Goal: Information Seeking & Learning: Check status

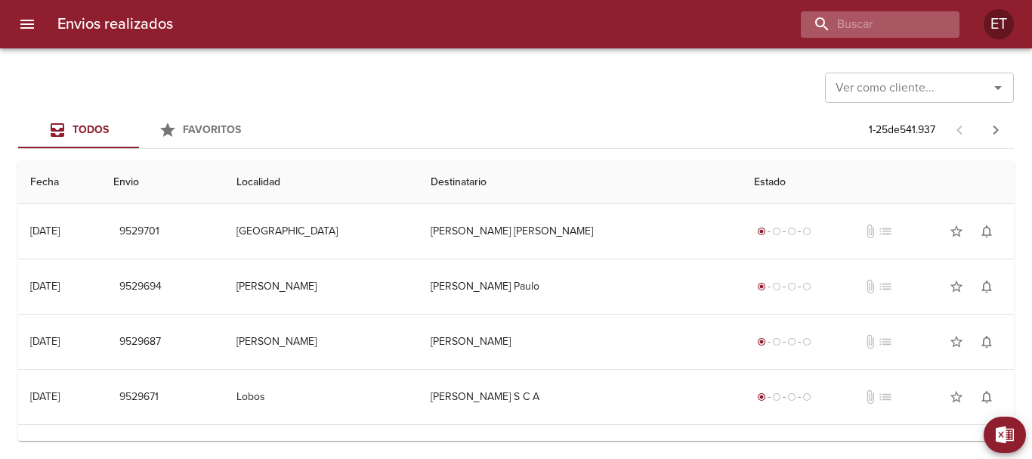
click at [942, 31] on div at bounding box center [880, 24] width 159 height 26
paste input "9524433"
type input "9524433"
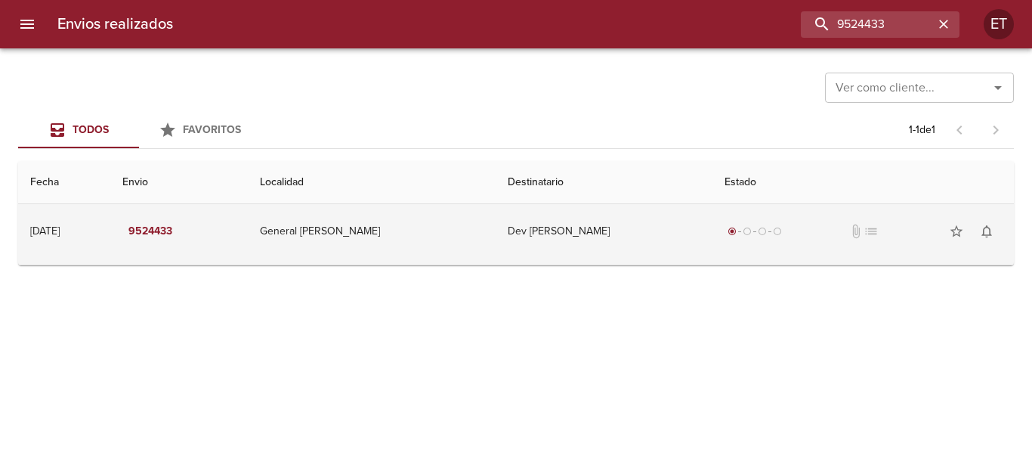
click at [586, 224] on td "Dev [PERSON_NAME]" at bounding box center [604, 231] width 217 height 54
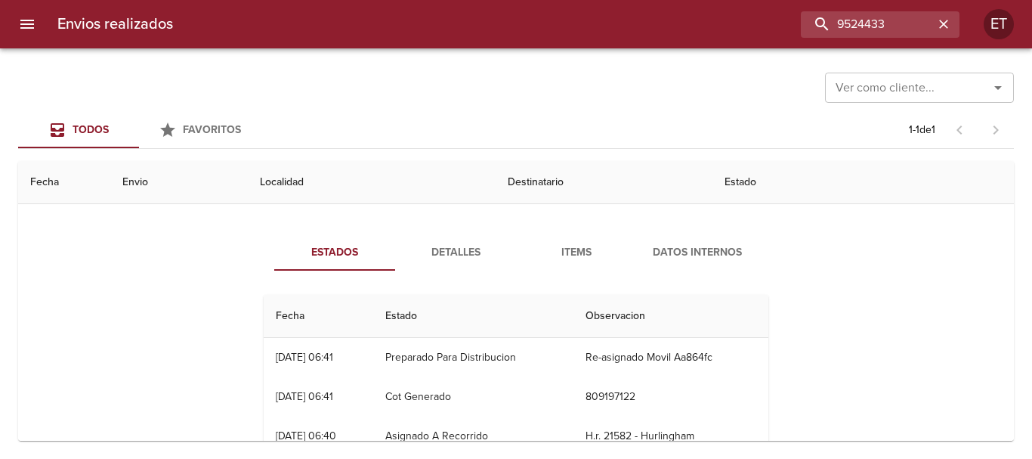
scroll to position [76, 0]
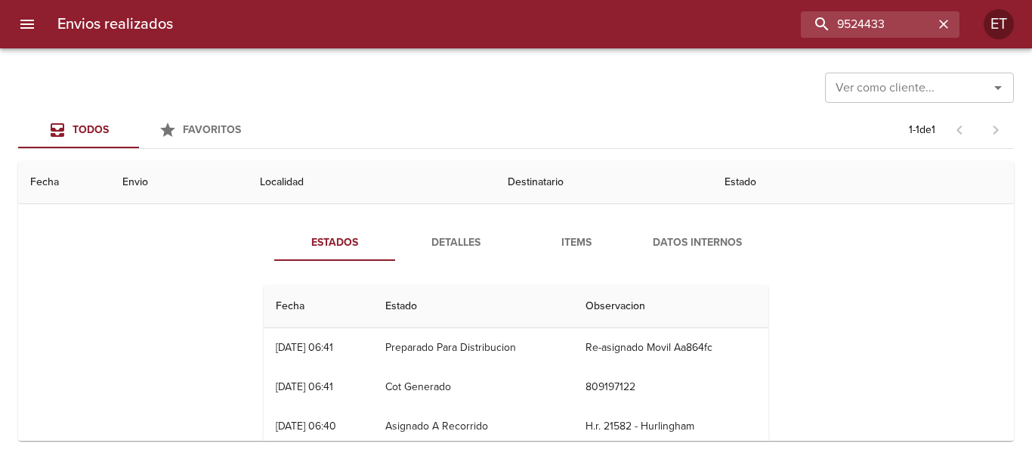
click at [585, 219] on div "Estados Detalles Items Datos Internos Fecha Estado Observacion 25/08 [DATE] 06:…" at bounding box center [516, 360] width 972 height 309
click at [569, 242] on span "Items" at bounding box center [576, 242] width 103 height 19
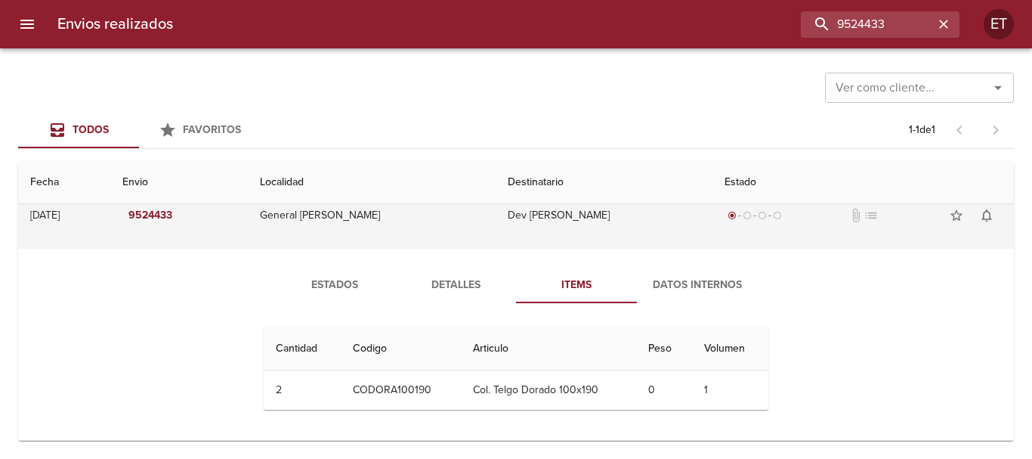
scroll to position [16, 0]
click at [496, 236] on td "Dev [PERSON_NAME]" at bounding box center [604, 215] width 217 height 54
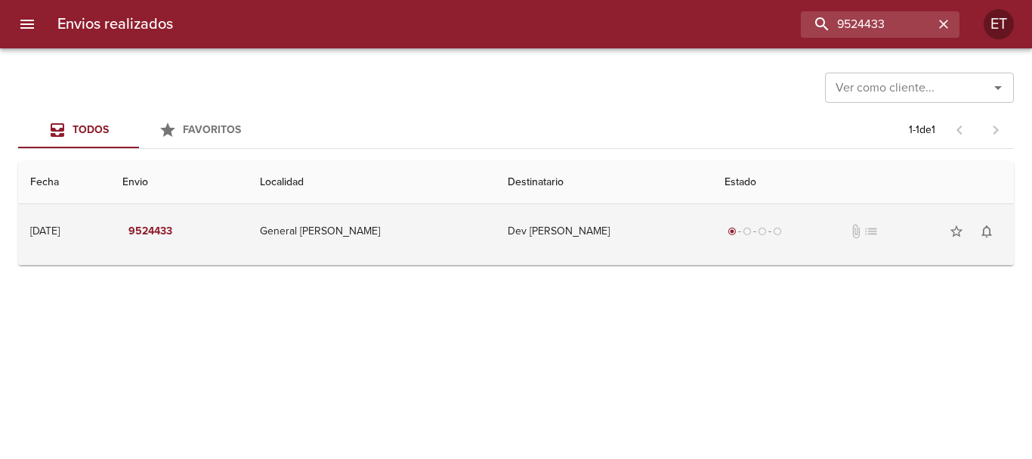
scroll to position [0, 0]
click at [462, 247] on td "General [PERSON_NAME]" at bounding box center [372, 231] width 248 height 54
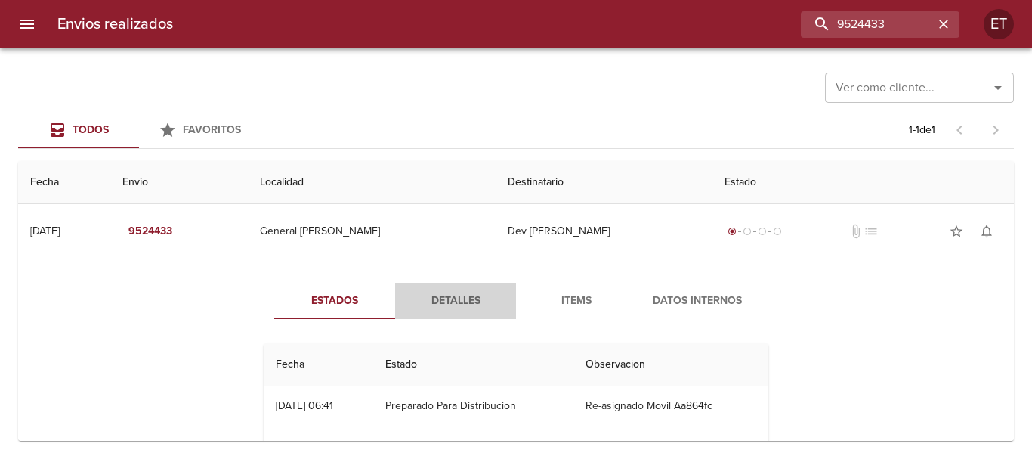
click at [455, 297] on span "Detalles" at bounding box center [455, 301] width 103 height 19
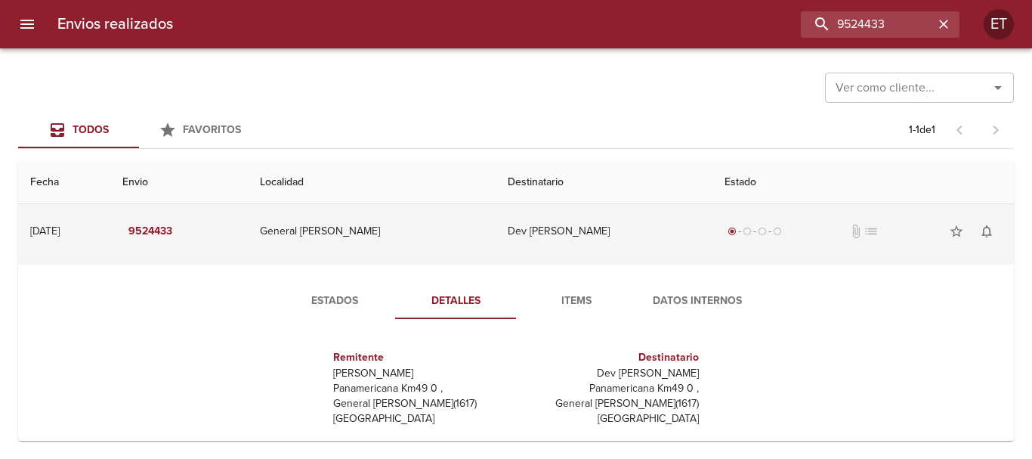
click at [452, 220] on td "General [PERSON_NAME]" at bounding box center [372, 231] width 248 height 54
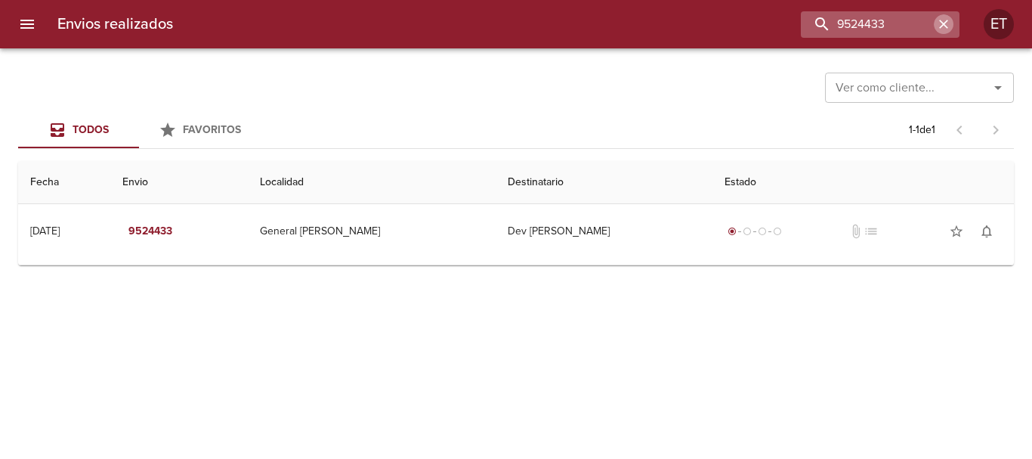
click at [939, 19] on icon "button" at bounding box center [943, 24] width 15 height 15
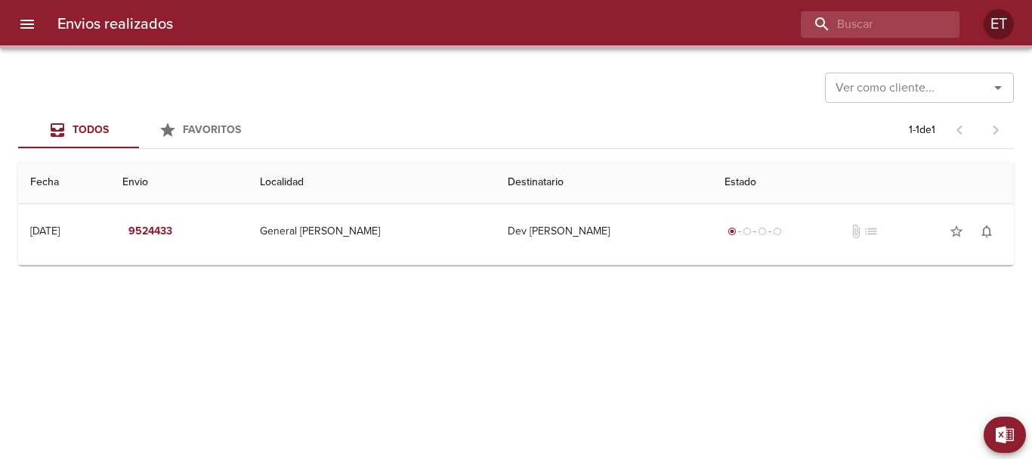
click at [651, 54] on div "Ver como cliente... Ver como cliente... Todos Favoritos 1 - 1 de 1 Fecha Envio …" at bounding box center [516, 253] width 1032 height 410
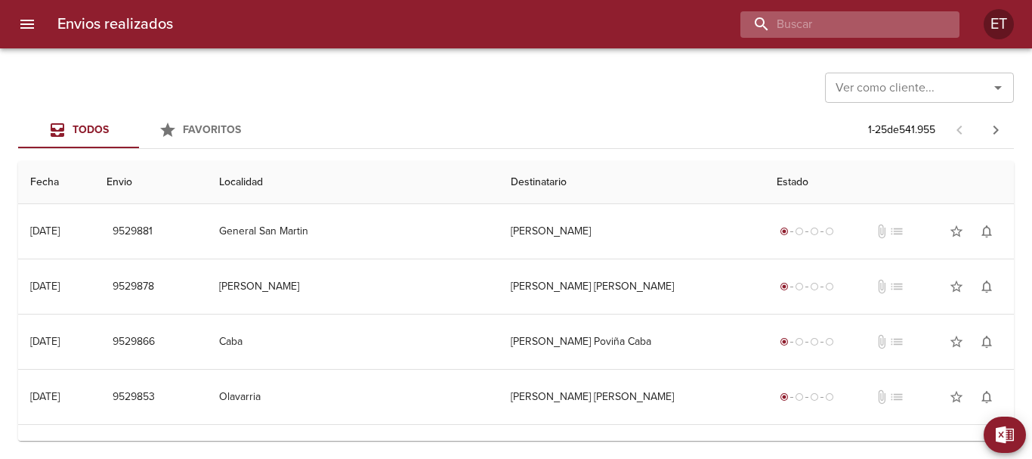
click at [902, 14] on input "buscar" at bounding box center [836, 24] width 193 height 26
paste input "9524433"
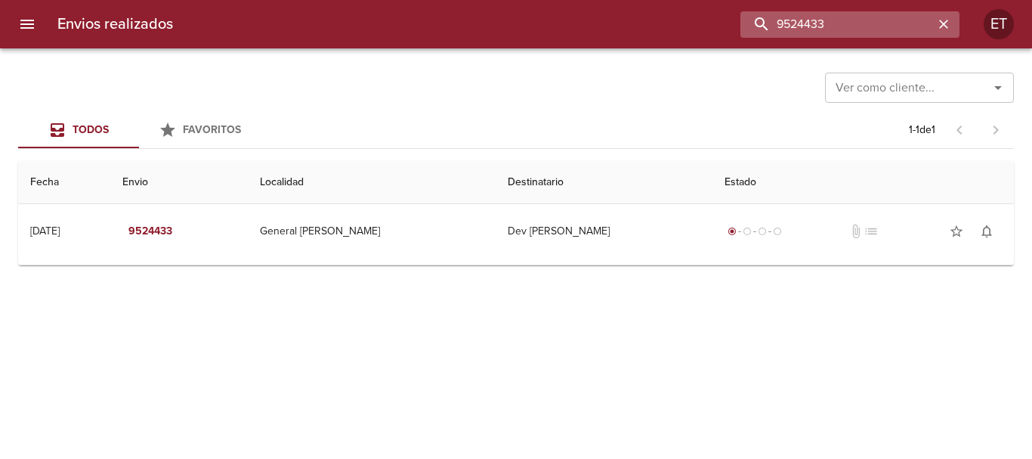
click at [836, 37] on input "9524433" at bounding box center [836, 24] width 193 height 26
drag, startPoint x: 836, startPoint y: 37, endPoint x: 593, endPoint y: 15, distance: 244.2
click at [593, 15] on div "9524433" at bounding box center [572, 24] width 774 height 26
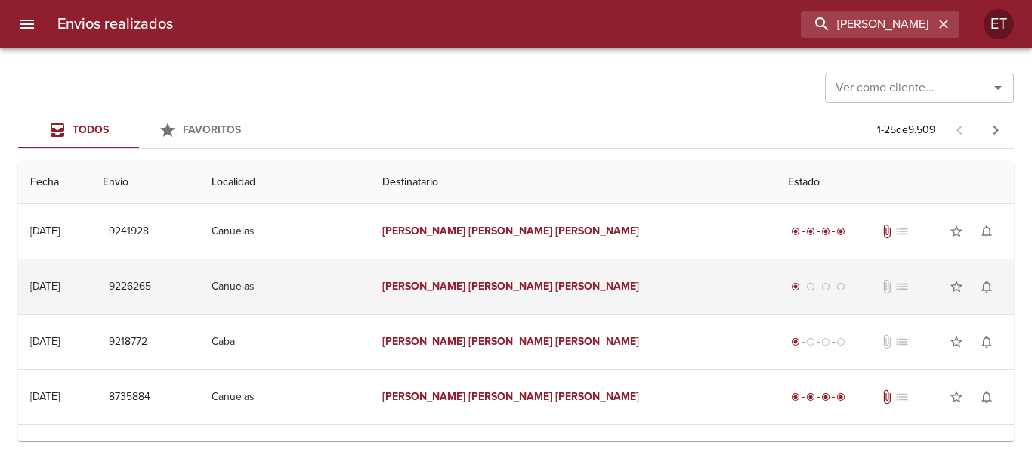
click at [534, 290] on em "[PERSON_NAME]" at bounding box center [510, 286] width 84 height 13
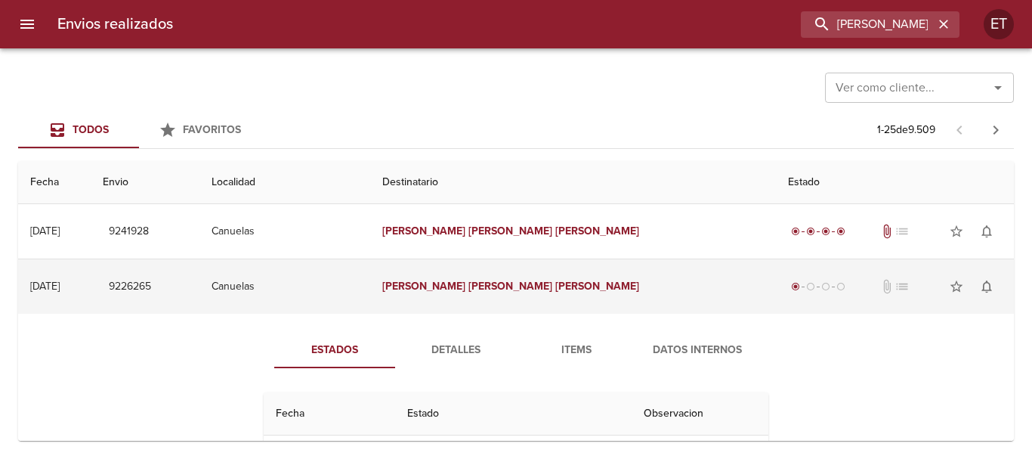
scroll to position [76, 0]
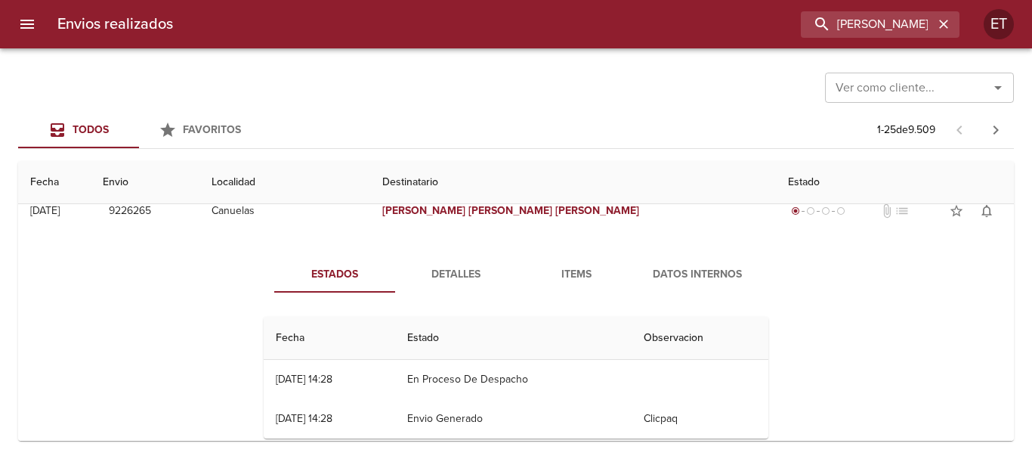
click at [570, 275] on span "Items" at bounding box center [576, 274] width 103 height 19
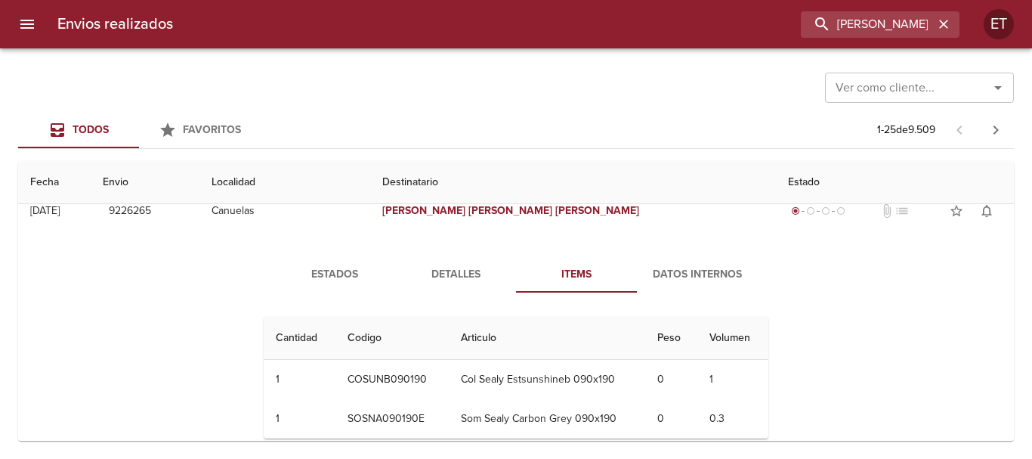
click at [477, 266] on span "Detalles" at bounding box center [455, 274] width 103 height 19
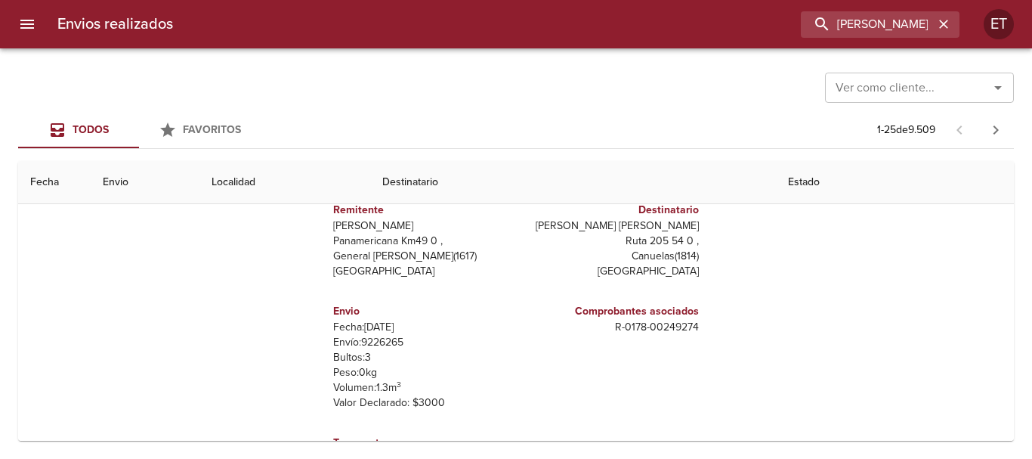
scroll to position [0, 0]
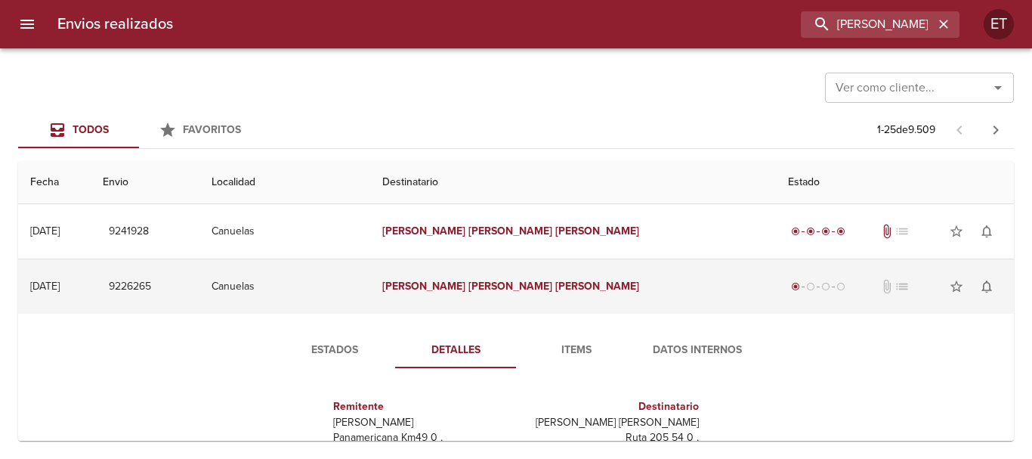
click at [586, 286] on em "[PERSON_NAME]" at bounding box center [597, 286] width 84 height 13
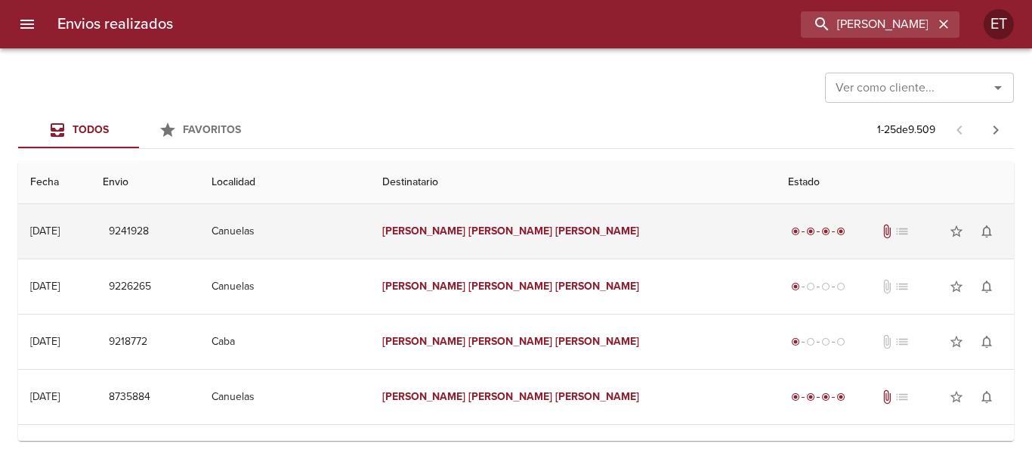
click at [588, 246] on td "[PERSON_NAME] [PERSON_NAME]" at bounding box center [573, 231] width 406 height 54
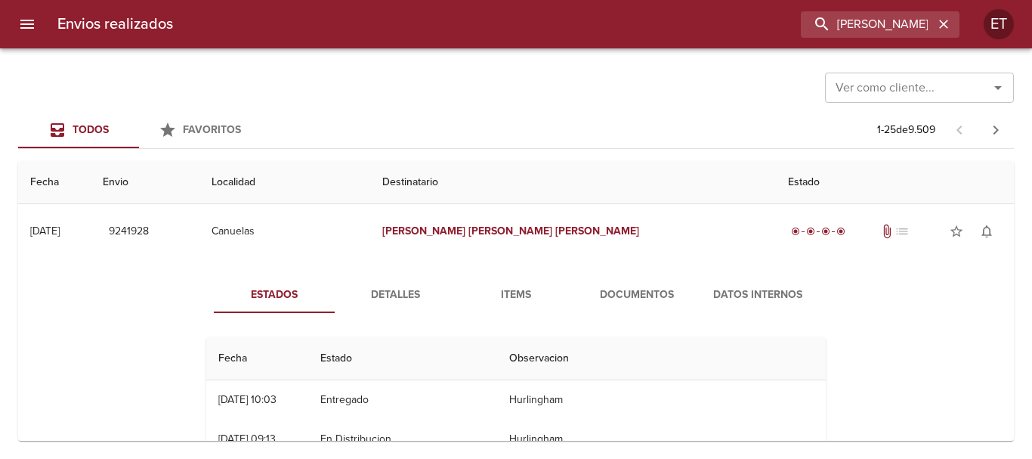
click at [638, 301] on span "Documentos" at bounding box center [636, 295] width 103 height 19
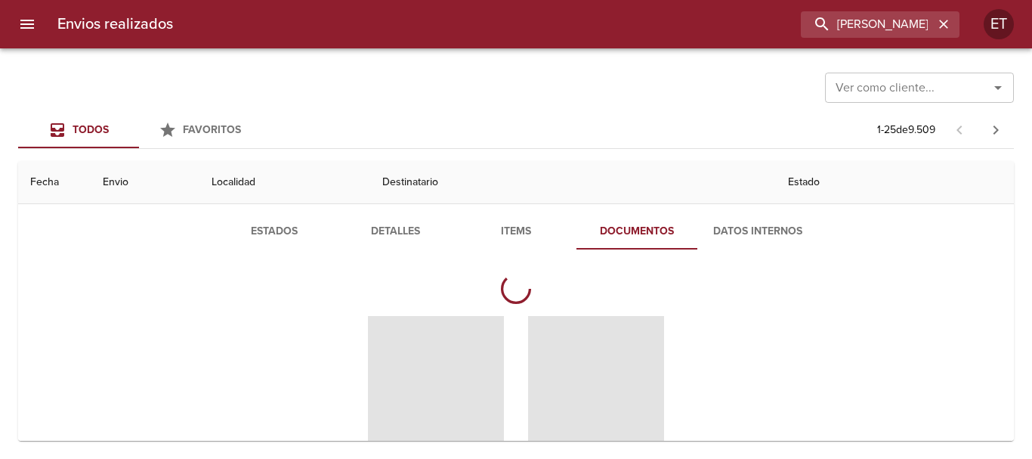
scroll to position [151, 0]
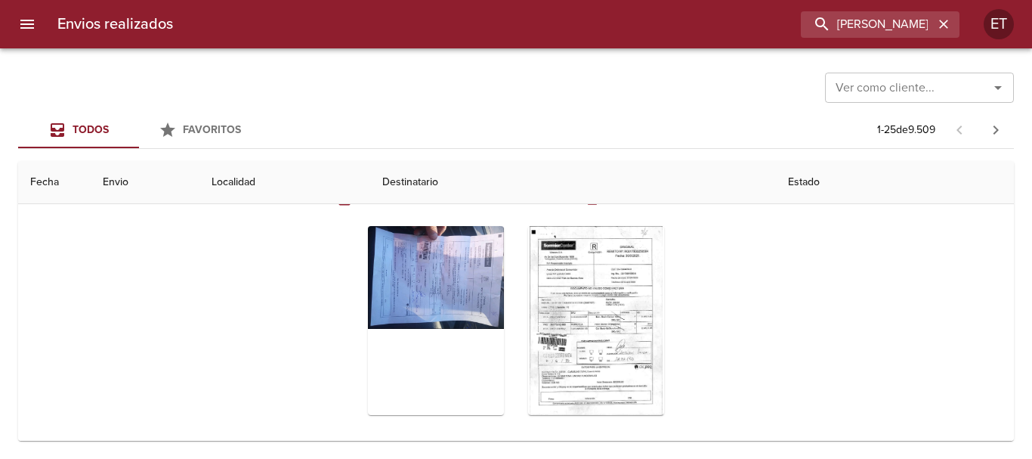
drag, startPoint x: 664, startPoint y: 270, endPoint x: 640, endPoint y: 256, distance: 28.1
click at [662, 269] on div "Tabla de envíos del cliente" at bounding box center [515, 320] width 619 height 213
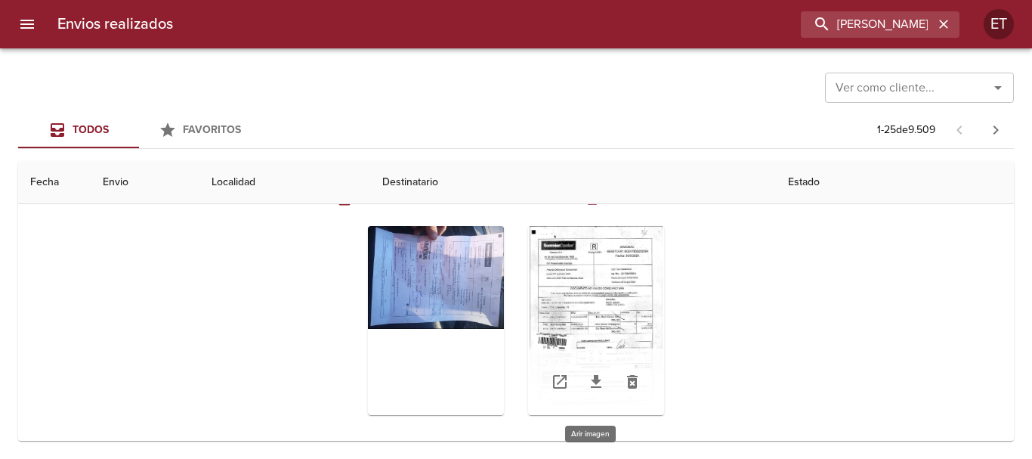
click at [622, 242] on div "Tabla de envíos del cliente" at bounding box center [596, 320] width 136 height 189
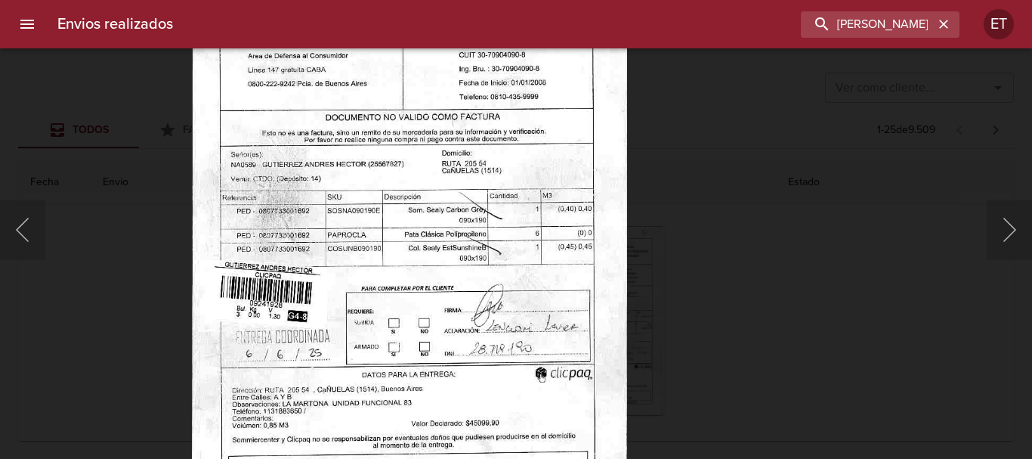
click at [573, 0] on body "Envios realizados [PERSON_NAME] [PERSON_NAME] ET [PERSON_NAME] como cliente... …" at bounding box center [516, 0] width 1032 height 0
click at [723, 315] on div "Lightbox" at bounding box center [516, 229] width 1032 height 459
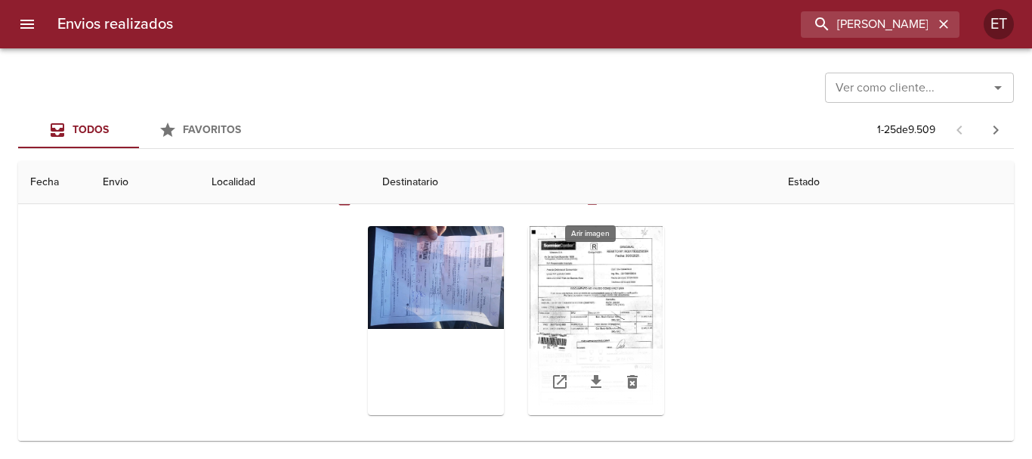
scroll to position [0, 0]
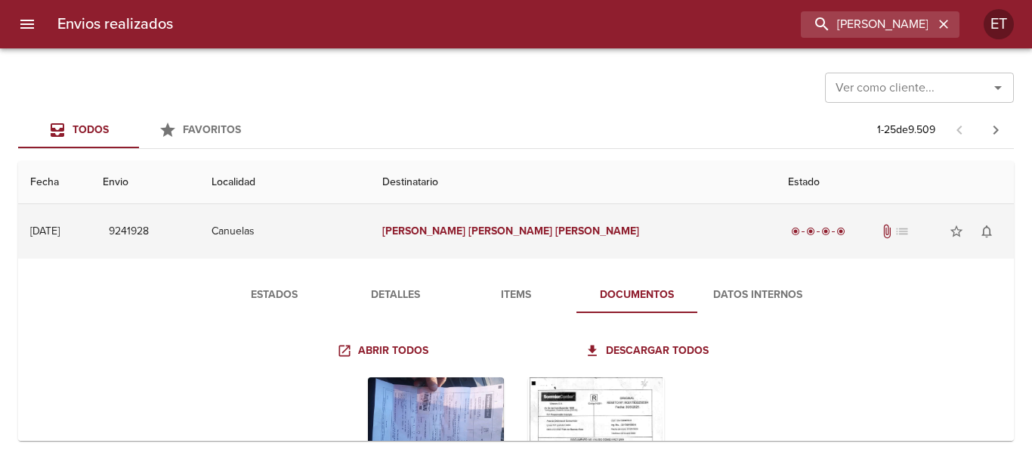
click at [564, 227] on em "[PERSON_NAME]" at bounding box center [597, 230] width 84 height 13
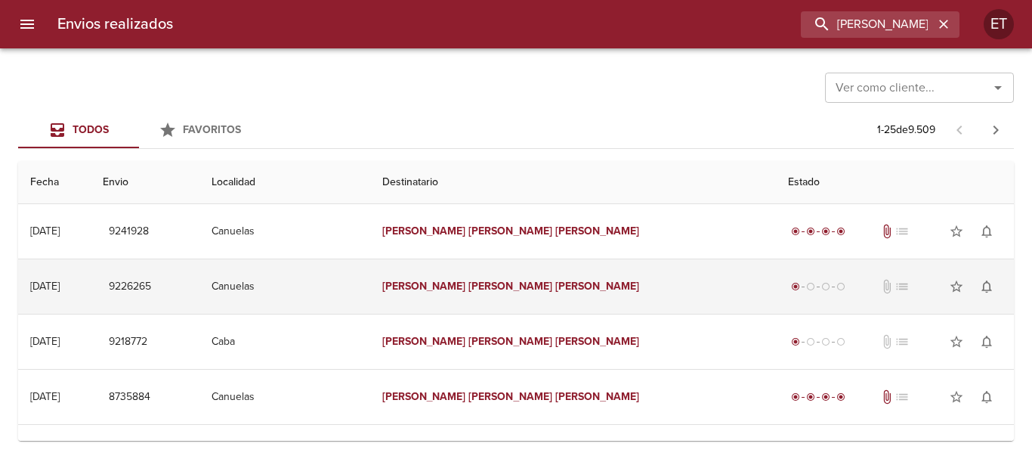
click at [579, 283] on em "[PERSON_NAME]" at bounding box center [597, 286] width 84 height 13
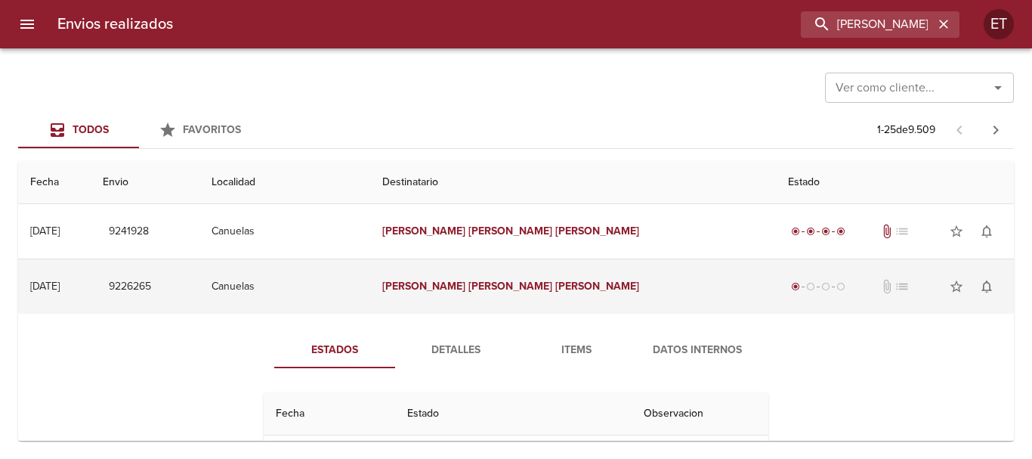
scroll to position [76, 0]
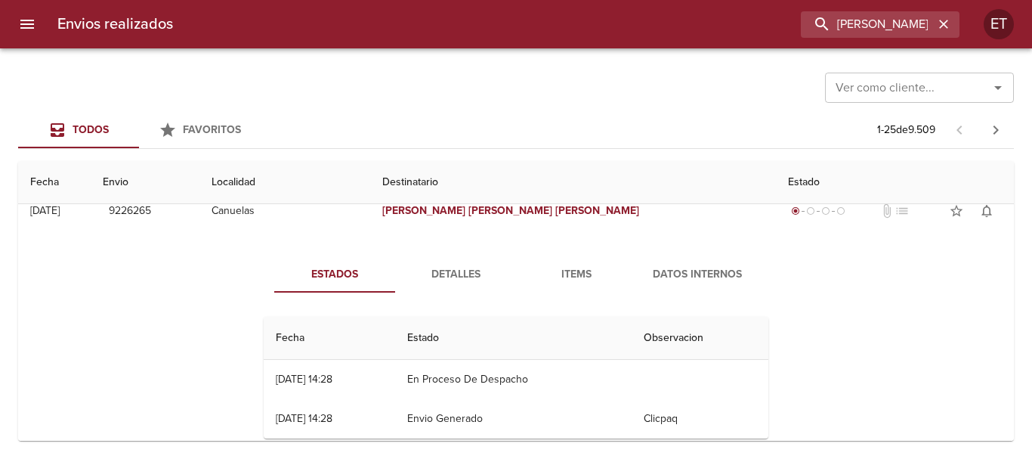
click at [580, 270] on span "Items" at bounding box center [576, 274] width 103 height 19
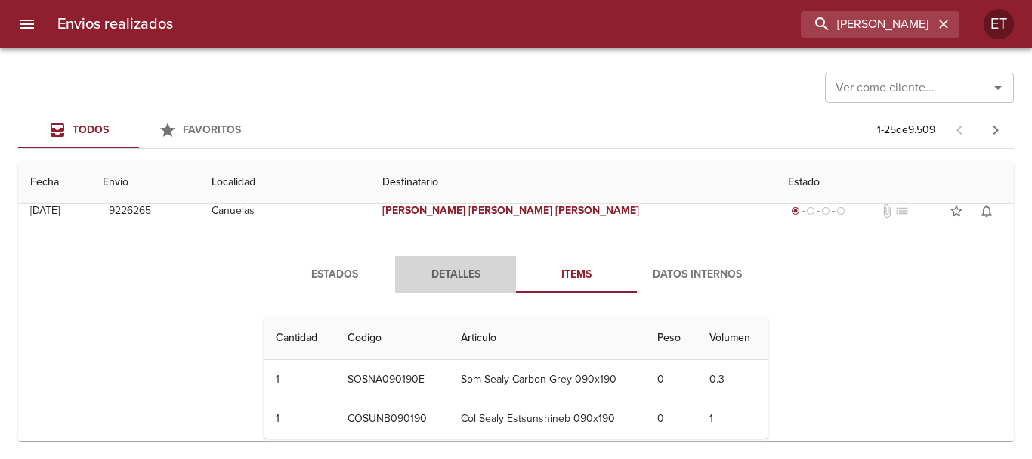
click at [456, 275] on span "Detalles" at bounding box center [455, 274] width 103 height 19
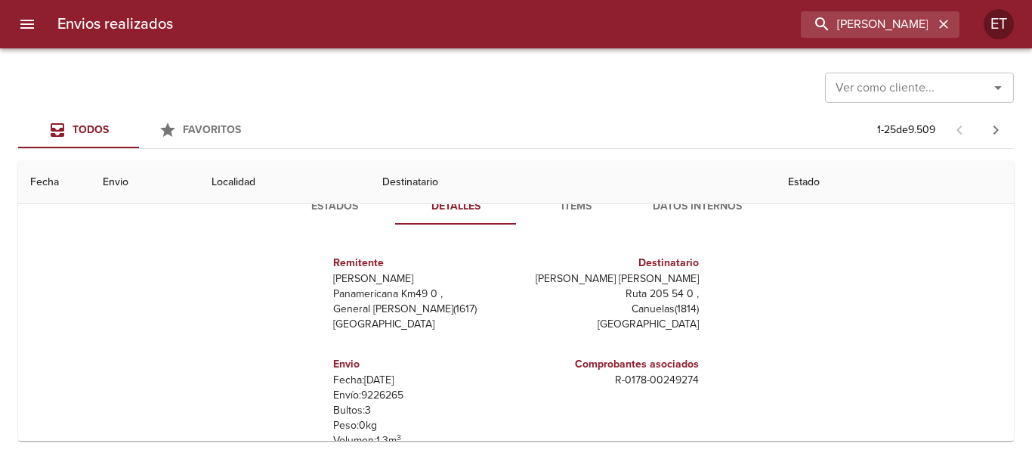
scroll to position [0, 0]
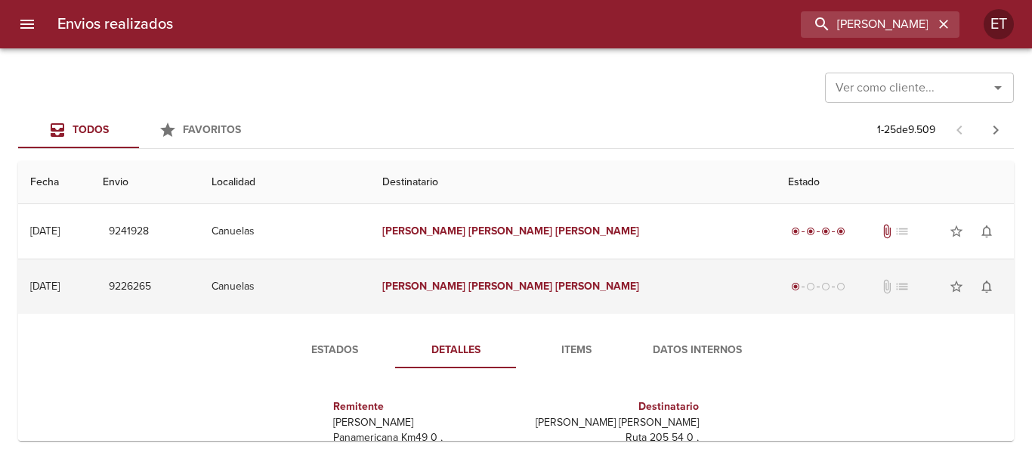
click at [578, 302] on td "[PERSON_NAME] [PERSON_NAME]" at bounding box center [573, 286] width 406 height 54
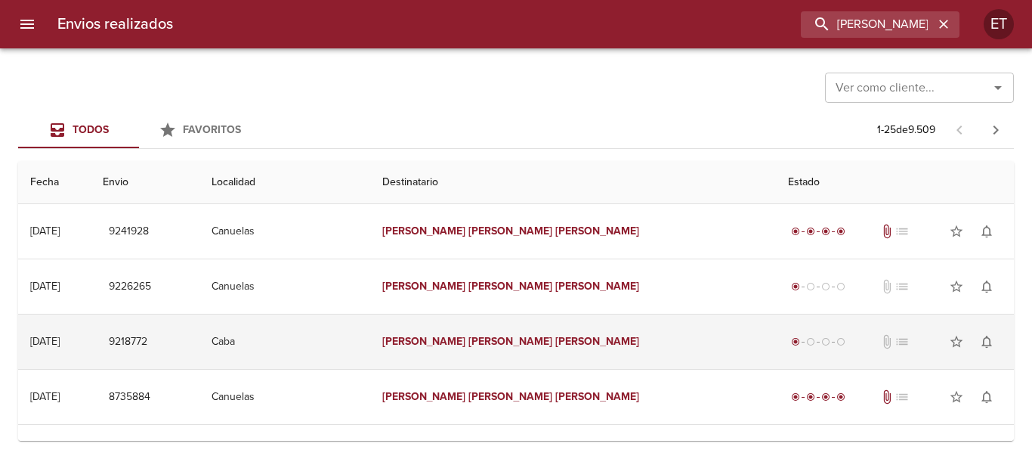
click at [527, 351] on td "[PERSON_NAME] [PERSON_NAME]" at bounding box center [573, 341] width 406 height 54
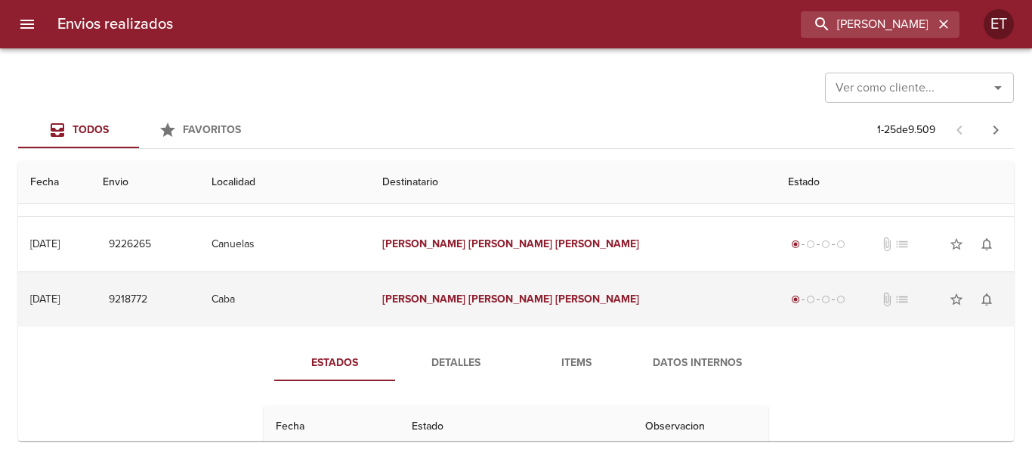
scroll to position [76, 0]
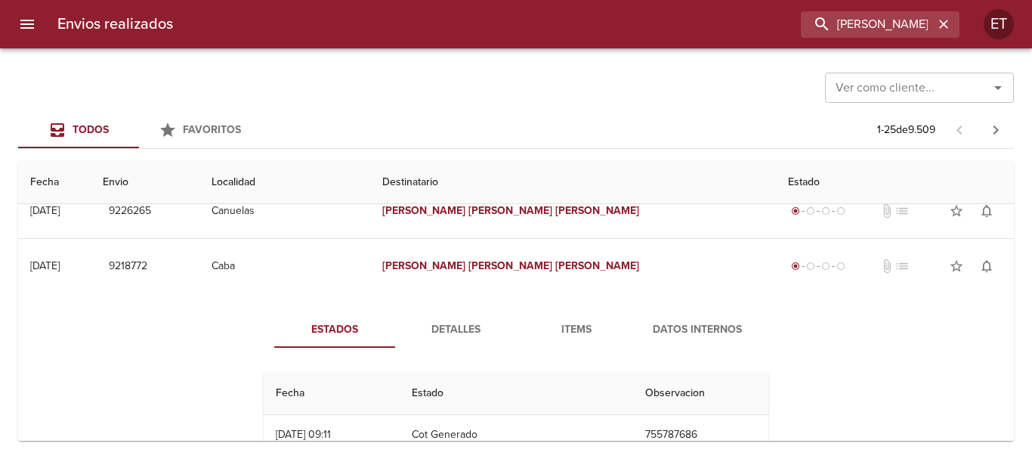
click at [570, 310] on div "Estados Detalles Items Datos Internos Fecha Estado Observacion 26/05 [DATE] 09:…" at bounding box center [516, 408] width 972 height 230
click at [486, 320] on span "Detalles" at bounding box center [455, 329] width 103 height 19
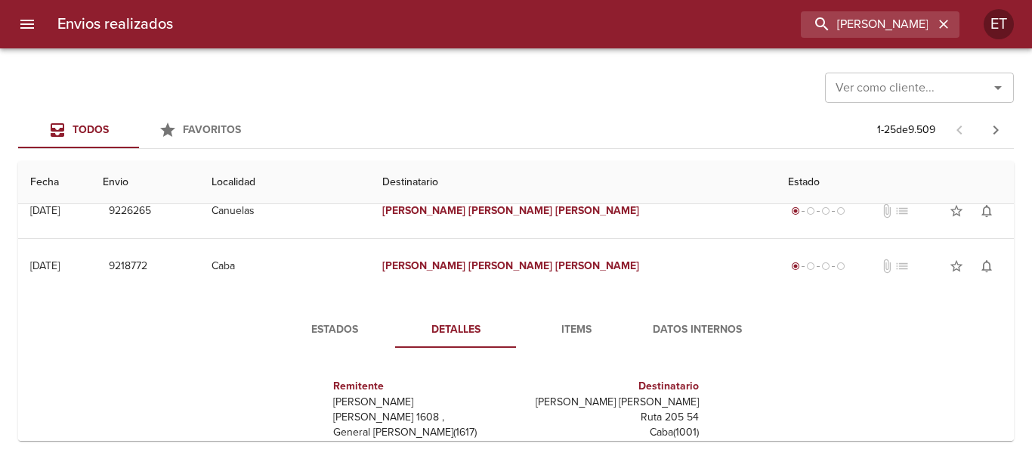
click at [570, 319] on button "Items" at bounding box center [576, 329] width 121 height 36
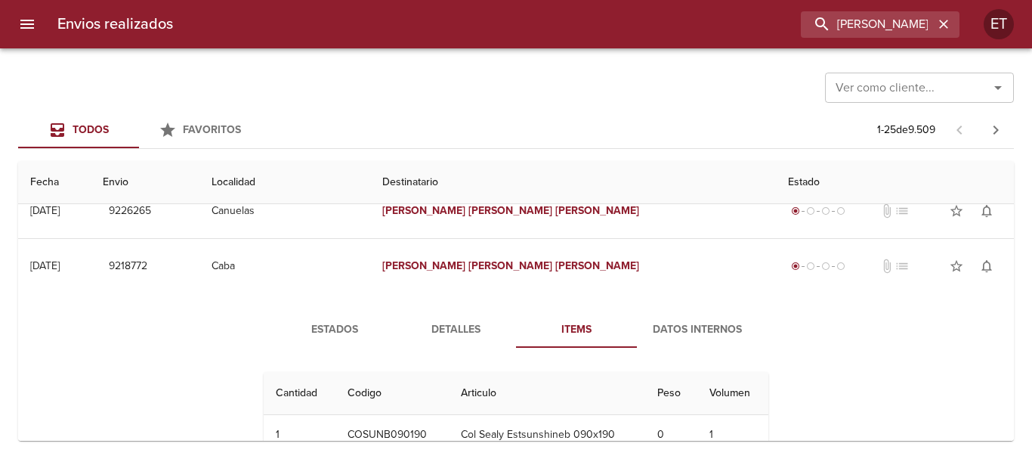
click at [434, 320] on span "Detalles" at bounding box center [455, 329] width 103 height 19
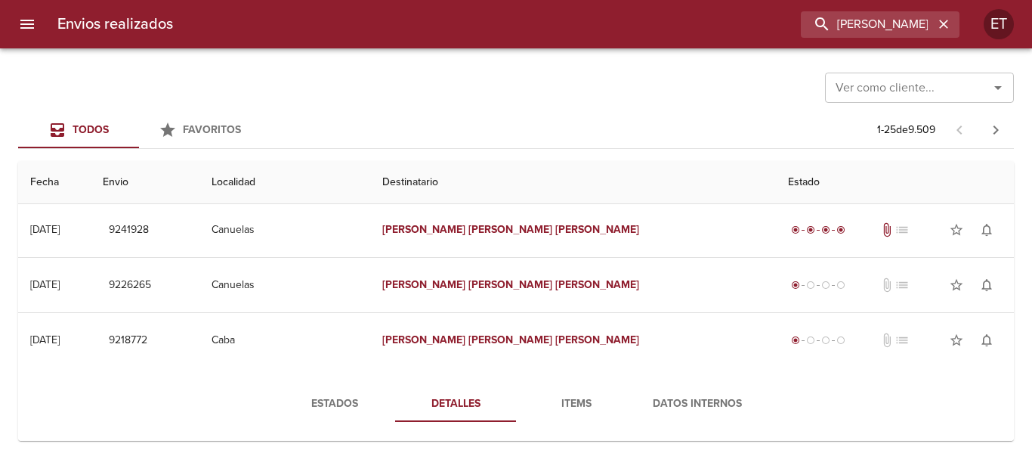
scroll to position [0, 0]
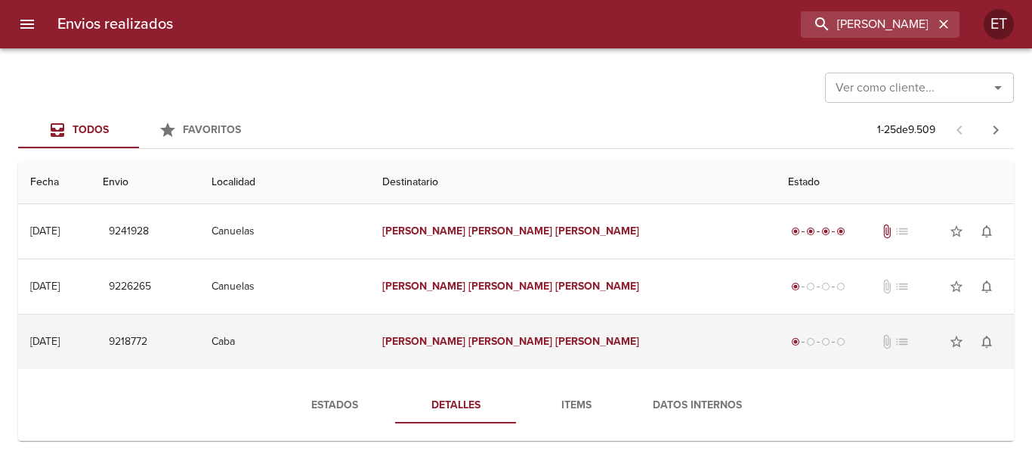
click at [592, 341] on em "[PERSON_NAME]" at bounding box center [597, 341] width 84 height 13
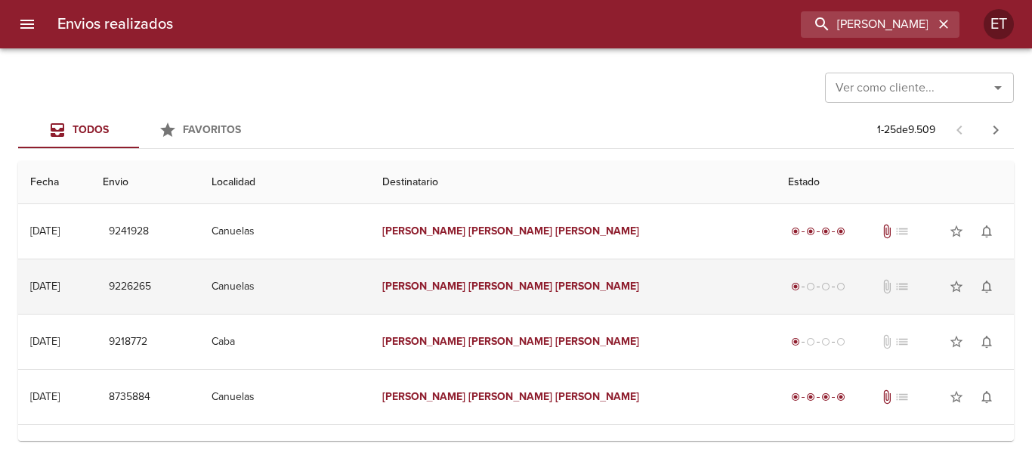
click at [598, 300] on td "[PERSON_NAME] [PERSON_NAME]" at bounding box center [573, 286] width 406 height 54
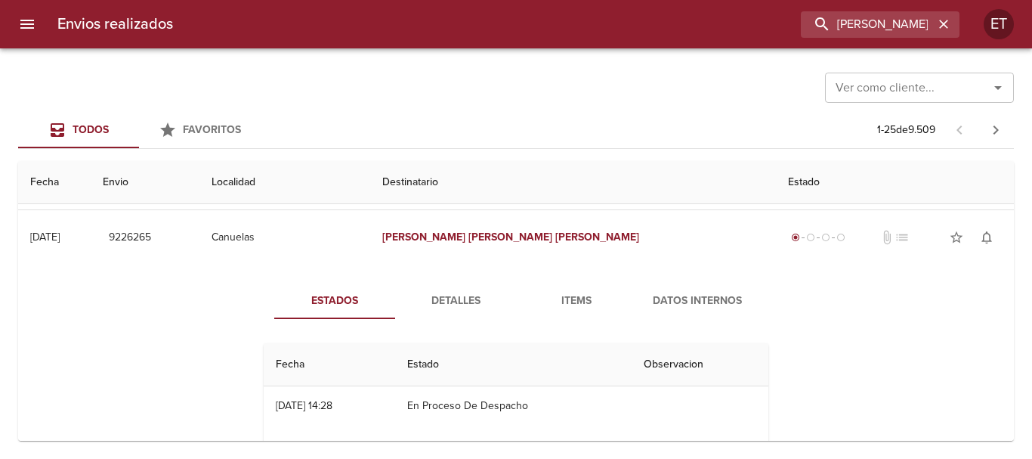
scroll to position [76, 0]
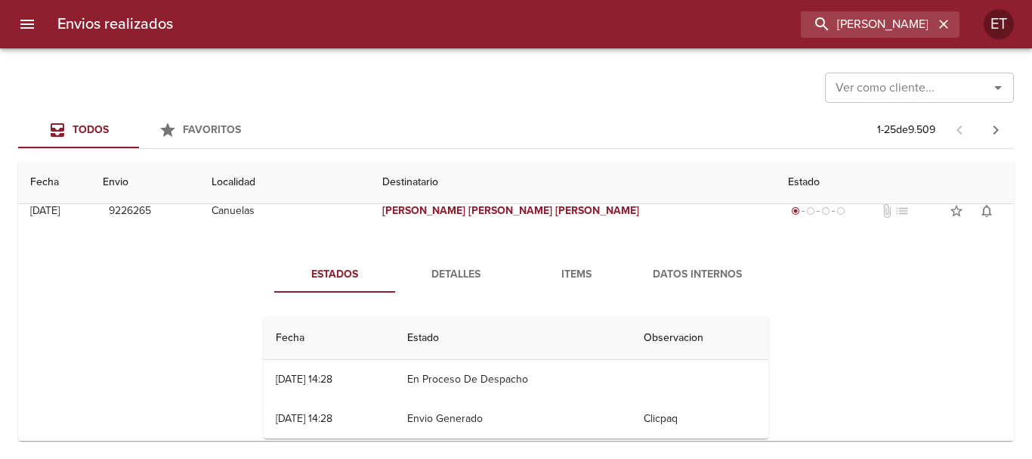
click at [475, 267] on span "Detalles" at bounding box center [455, 274] width 103 height 19
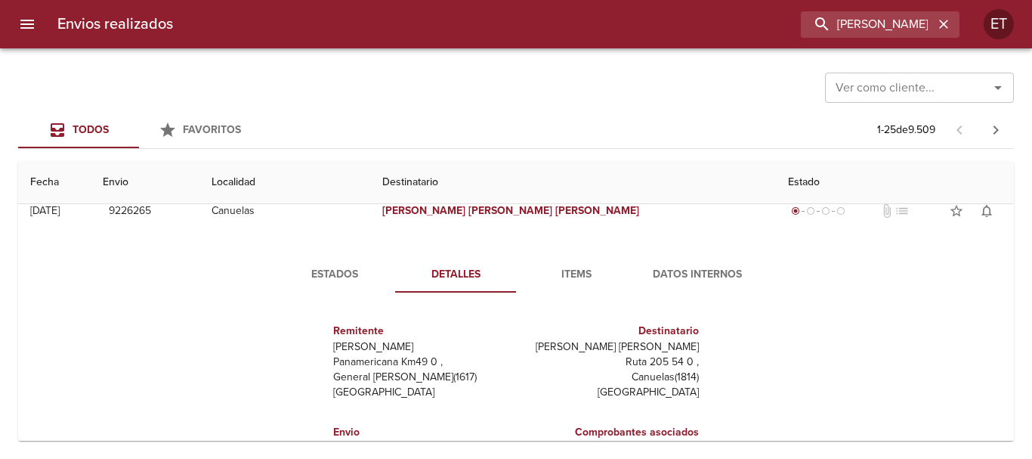
click at [576, 283] on span "Items" at bounding box center [576, 274] width 103 height 19
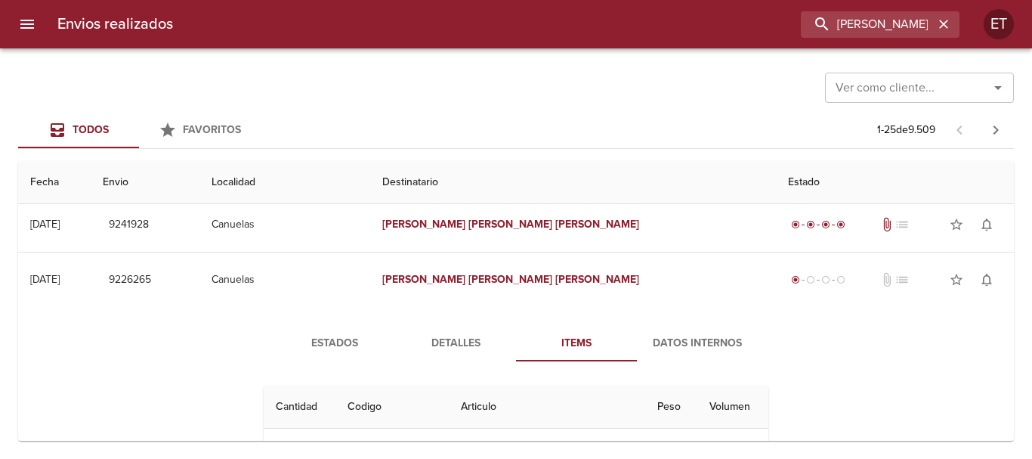
scroll to position [0, 0]
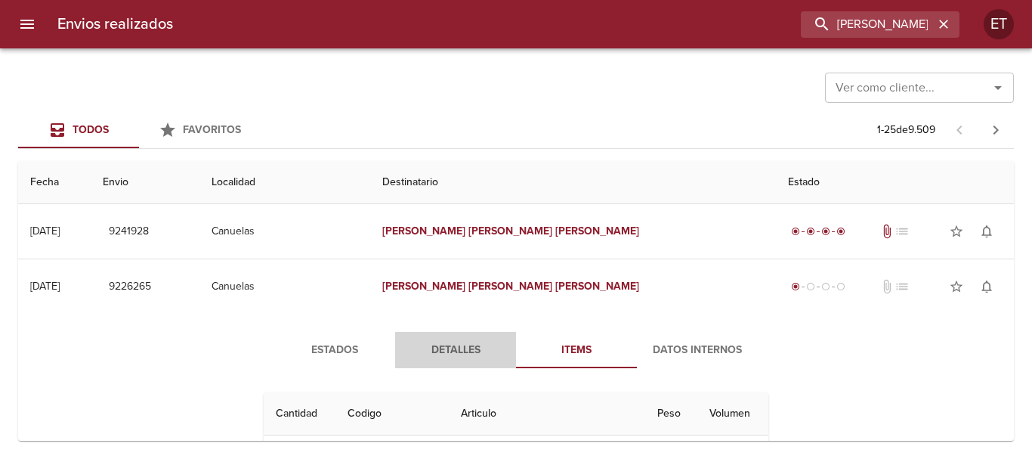
click at [463, 351] on span "Detalles" at bounding box center [455, 350] width 103 height 19
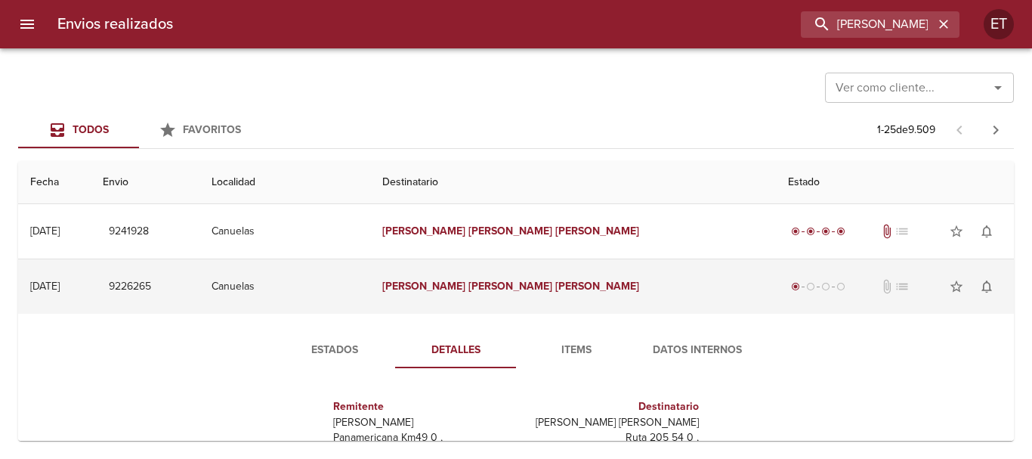
click at [533, 270] on td "[PERSON_NAME] [PERSON_NAME]" at bounding box center [573, 286] width 406 height 54
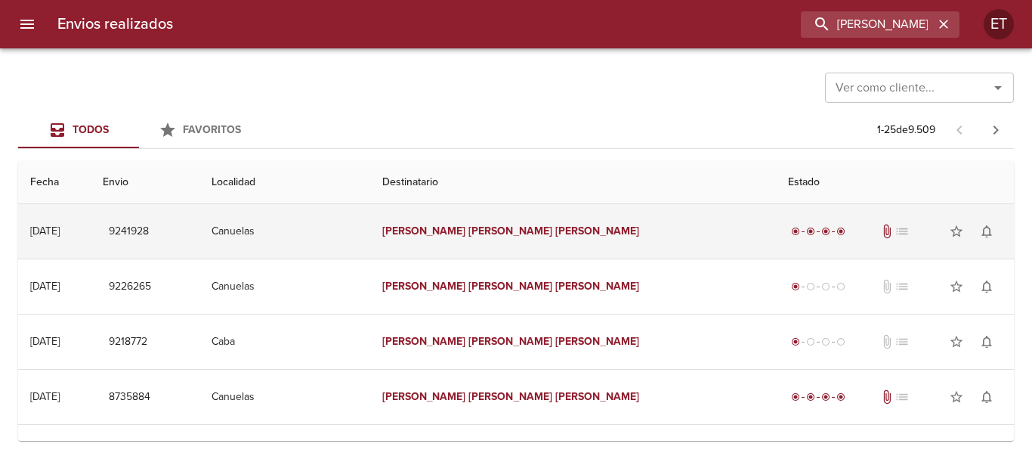
click at [580, 230] on em "[PERSON_NAME]" at bounding box center [597, 230] width 84 height 13
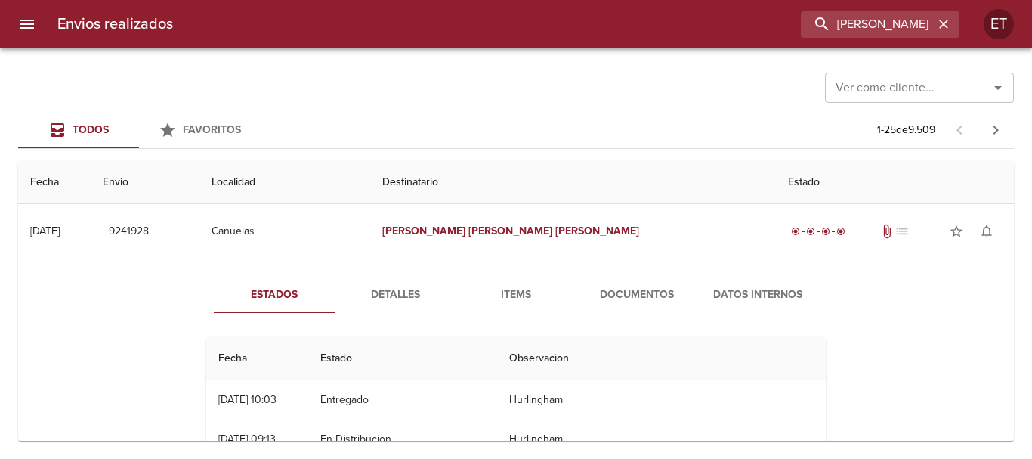
click at [629, 295] on span "Documentos" at bounding box center [636, 295] width 103 height 19
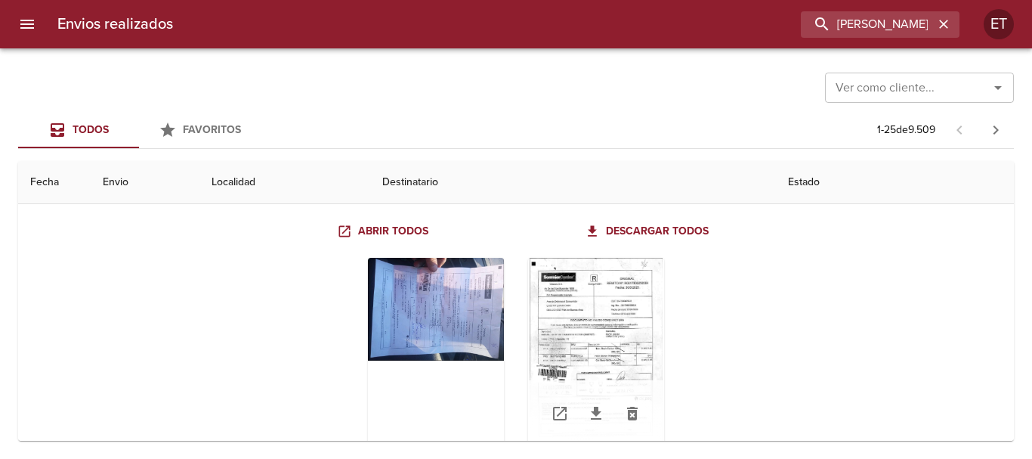
scroll to position [151, 0]
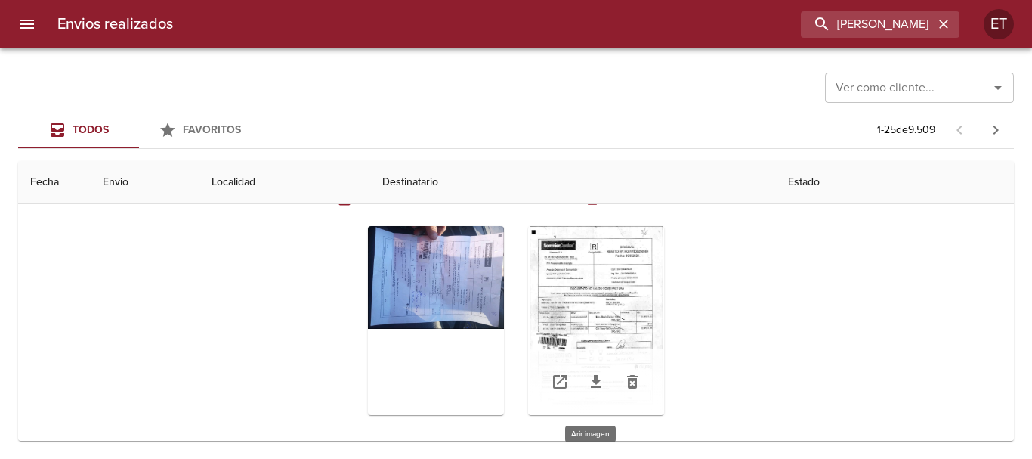
click at [580, 242] on div "Tabla de envíos del cliente" at bounding box center [596, 320] width 136 height 189
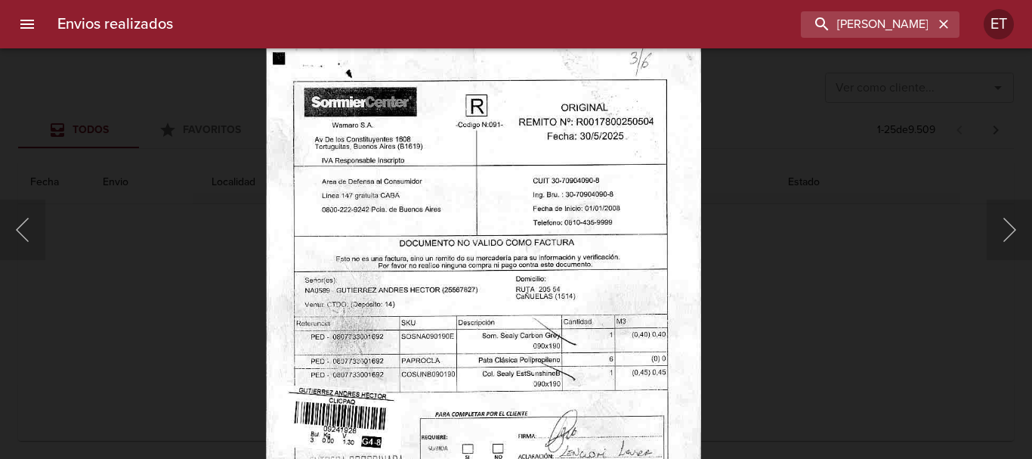
click at [550, 144] on img "Lightbox" at bounding box center [483, 348] width 435 height 618
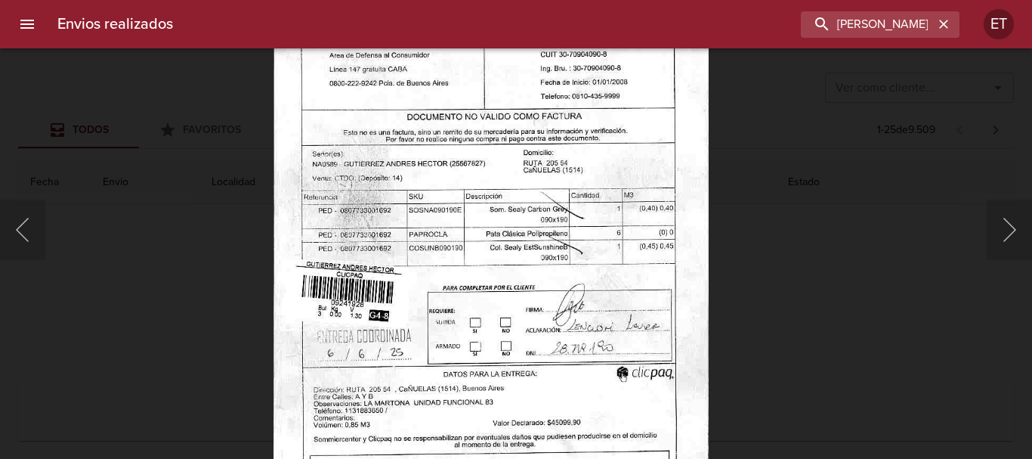
click at [606, 153] on img "Lightbox" at bounding box center [490, 221] width 435 height 618
click at [864, 317] on div "Lightbox" at bounding box center [516, 229] width 1032 height 459
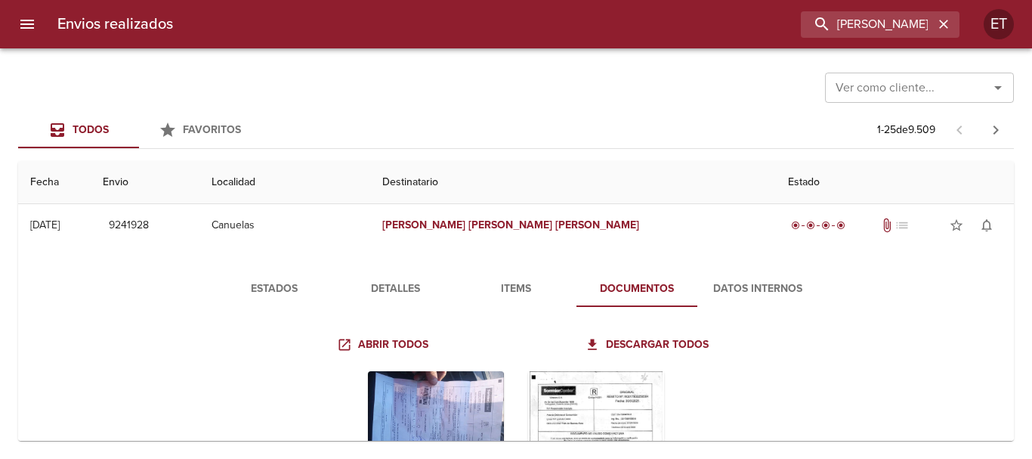
scroll to position [0, 0]
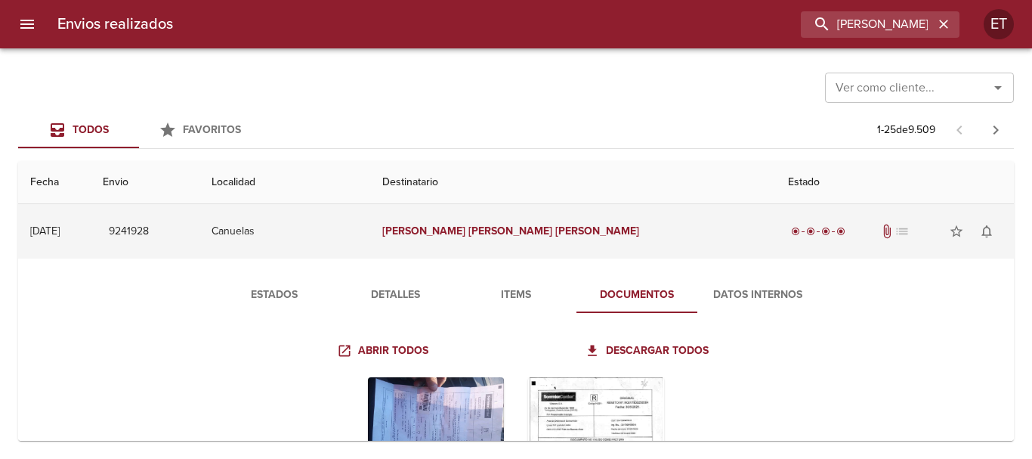
click at [608, 243] on td "[PERSON_NAME] [PERSON_NAME]" at bounding box center [573, 231] width 406 height 54
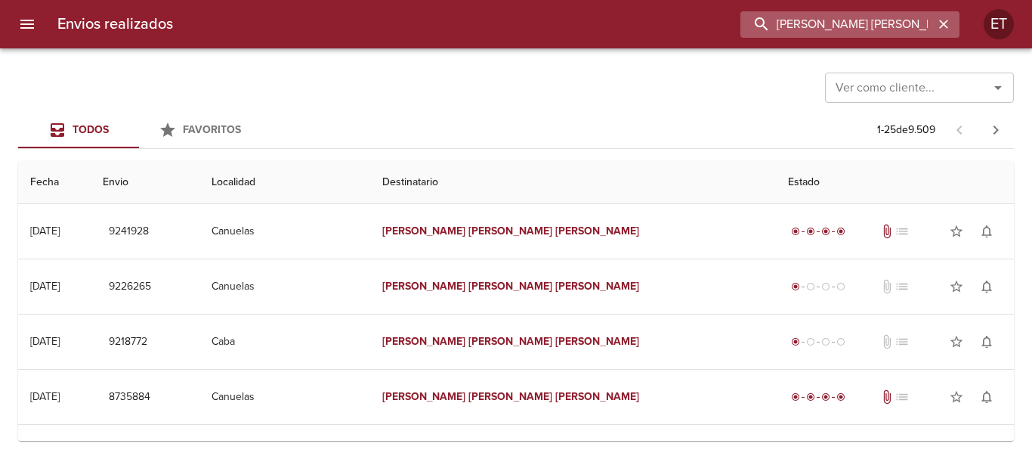
click at [826, 19] on input "[PERSON_NAME] [PERSON_NAME]" at bounding box center [836, 24] width 193 height 26
paste input "9229852"
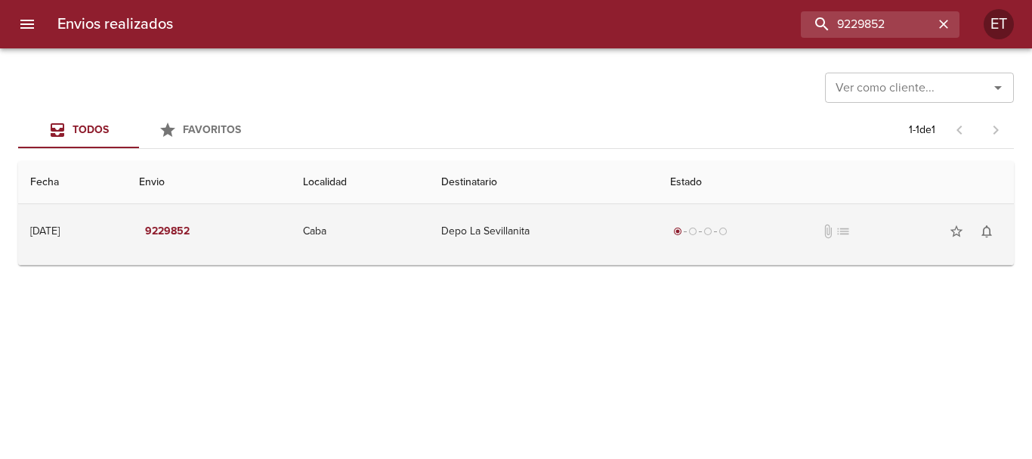
click at [555, 236] on td "Depo La Sevillanita" at bounding box center [543, 231] width 229 height 54
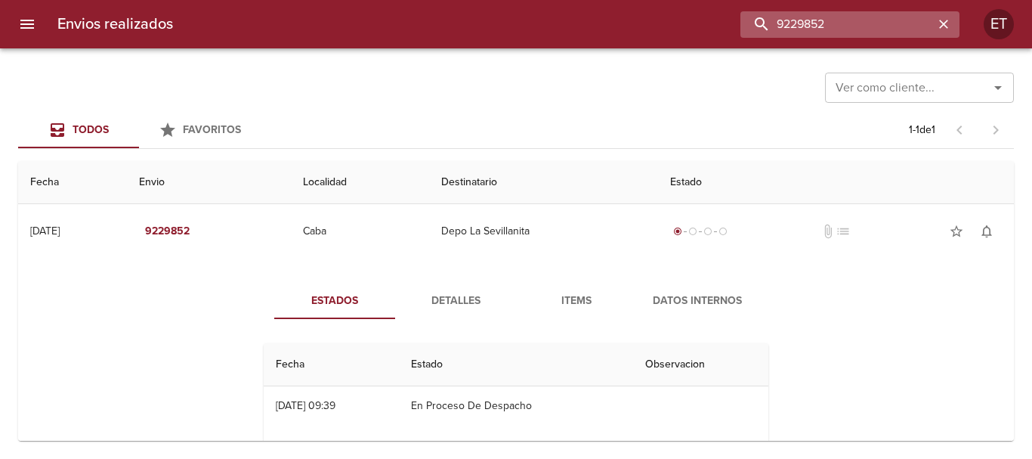
click at [878, 23] on input "9229852" at bounding box center [836, 24] width 193 height 26
paste input "9231897"
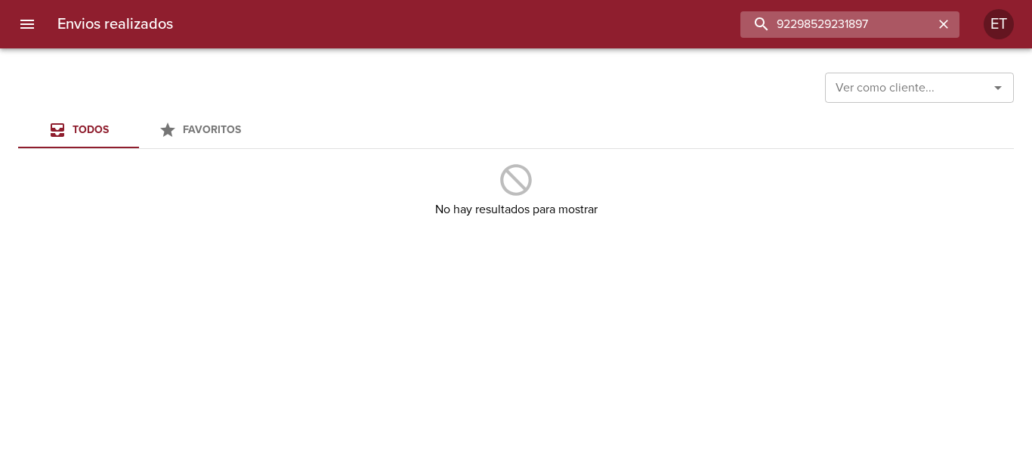
click at [878, 23] on input "92298529231897" at bounding box center [836, 24] width 193 height 26
paste input "buscar"
type input "9231897"
